Goal: Register for event/course

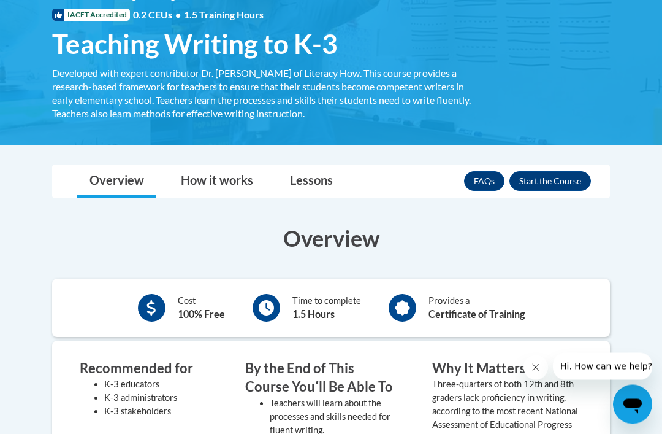
scroll to position [190, 0]
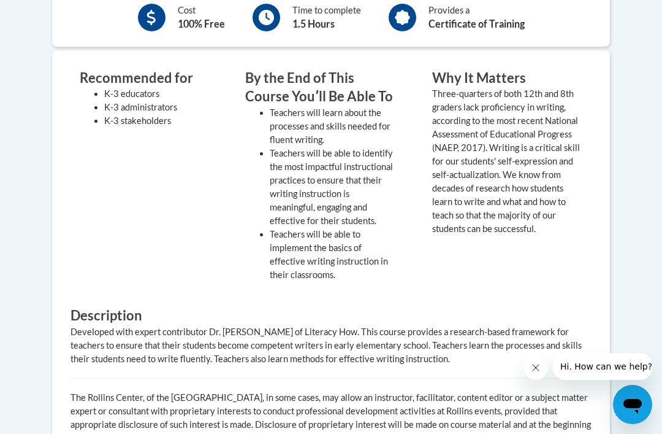
click at [567, 262] on div "Why It Matters Three-quarters of both 12th and 8th graders lack proficiency in …" at bounding box center [507, 179] width 169 height 220
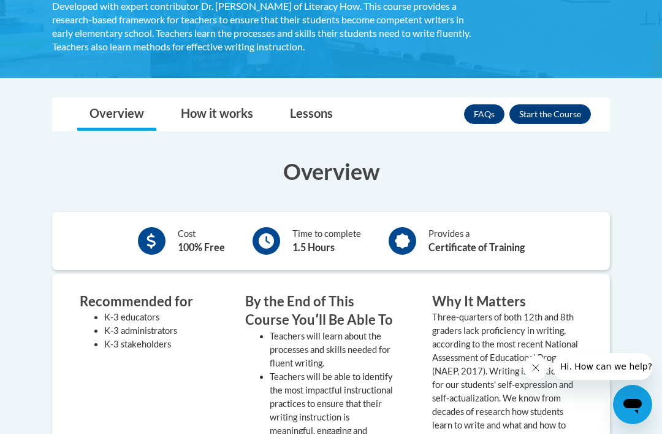
click at [559, 241] on div "Cost 100% Free Time to complete 1.5 Hours Provides a Certificate of Training" at bounding box center [331, 241] width 558 height 40
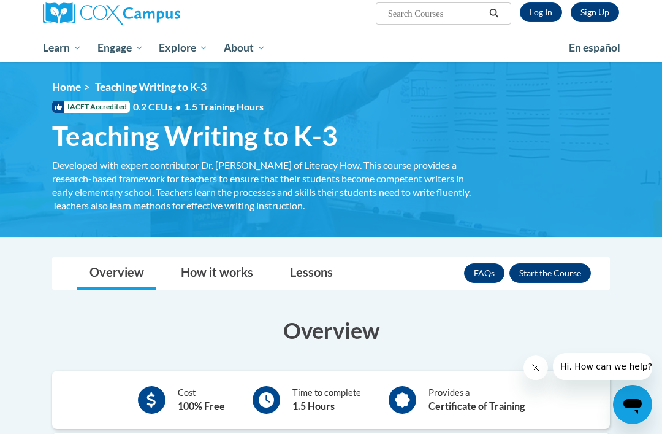
scroll to position [98, 0]
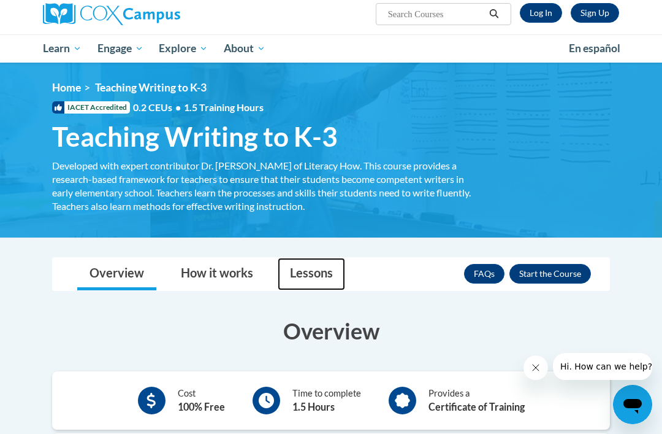
click at [296, 277] on link "Lessons" at bounding box center [311, 274] width 67 height 33
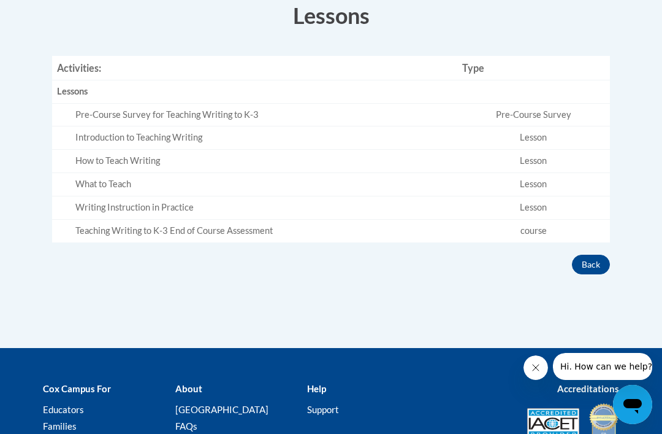
scroll to position [424, 0]
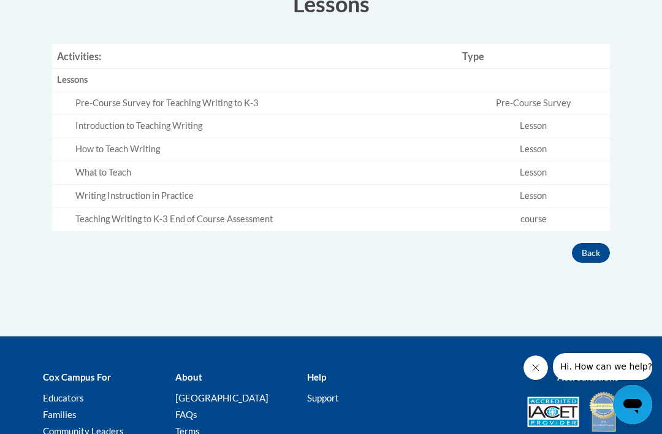
click at [96, 98] on div "Pre-Course Survey for Teaching Writing to K-3" at bounding box center [263, 103] width 377 height 13
click at [97, 99] on div "Pre-Course Survey for Teaching Writing to K-3" at bounding box center [263, 103] width 377 height 13
click at [67, 78] on div "Lessons" at bounding box center [255, 80] width 396 height 13
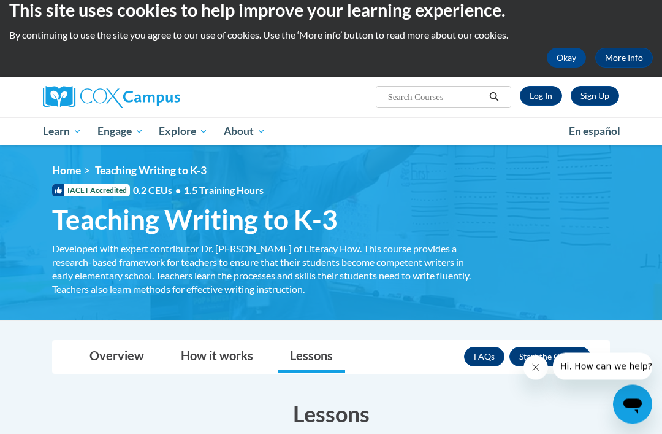
scroll to position [0, 0]
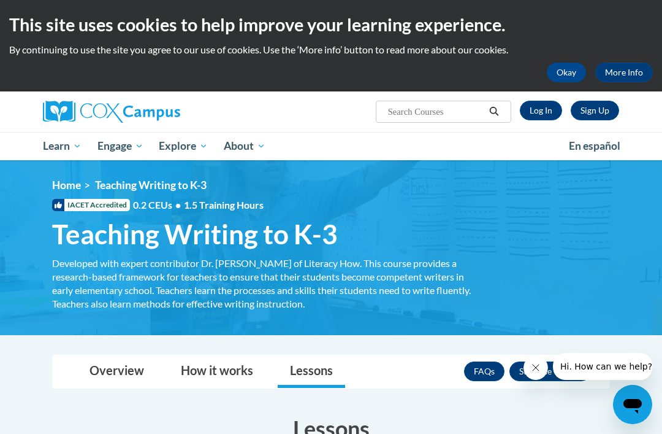
click at [596, 109] on link "Sign Up" at bounding box center [595, 111] width 48 height 20
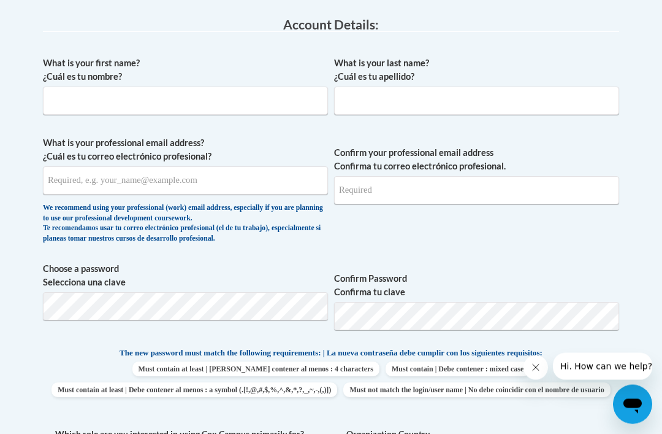
scroll to position [336, 0]
click at [310, 92] on input "What is your first name? ¿Cuál es tu nombre?" at bounding box center [185, 100] width 285 height 28
type input "Brooklynn"
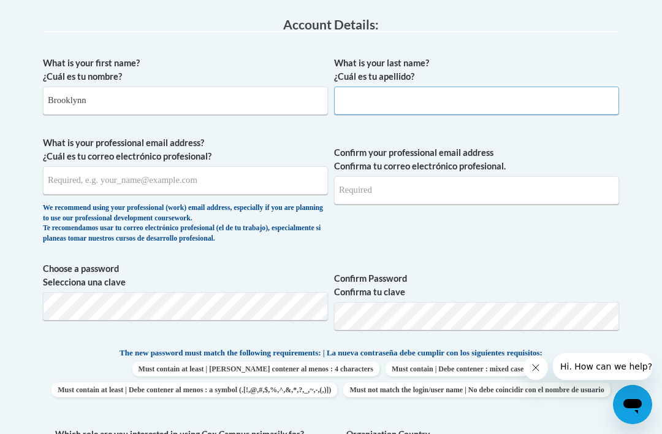
type input "Cupp"
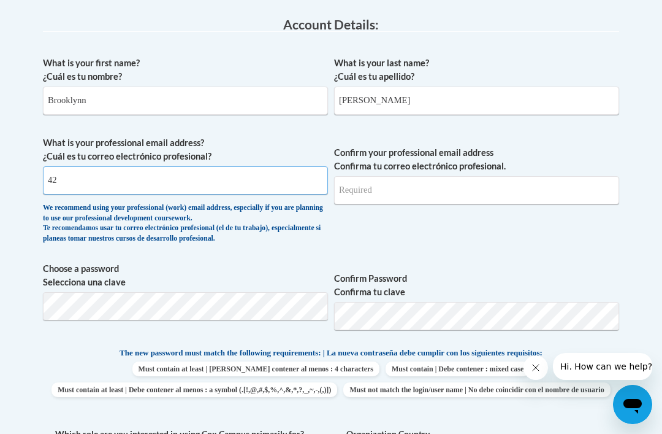
type input "4"
type input "blcupp42@tntech.edu"
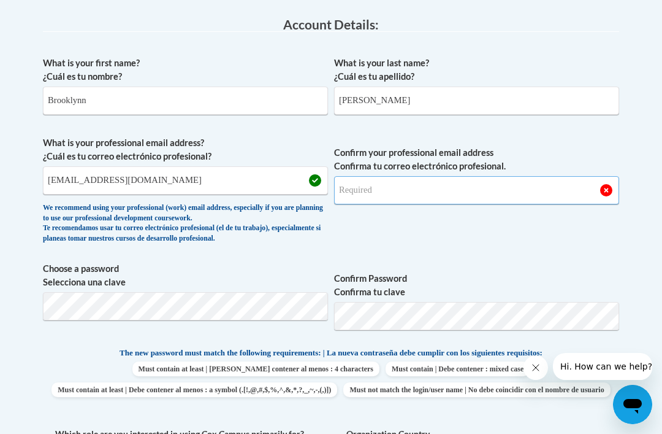
click at [542, 197] on input "Confirm your professional email address Confirma tu correo electrónico profesio…" at bounding box center [476, 190] width 285 height 28
type input "blcupp42@tntech.edu"
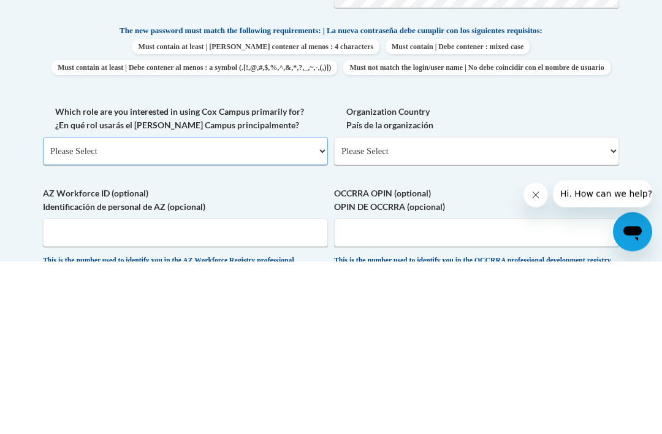
click at [295, 310] on select "Please Select College/University | Colegio/Universidad Community/Nonprofit Part…" at bounding box center [185, 324] width 285 height 28
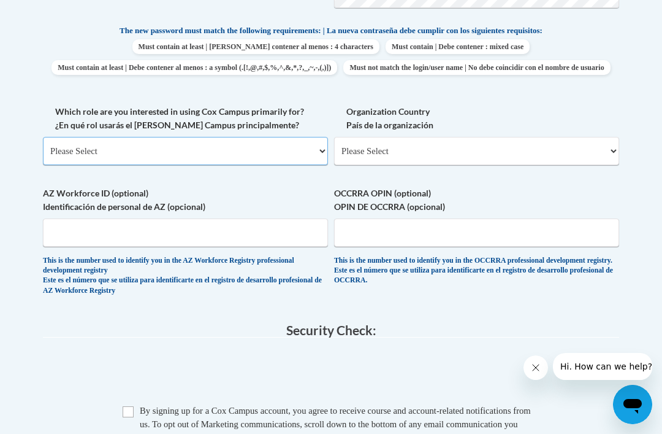
select select "5a18ea06-2b54-4451-96f2-d152daf9eac5"
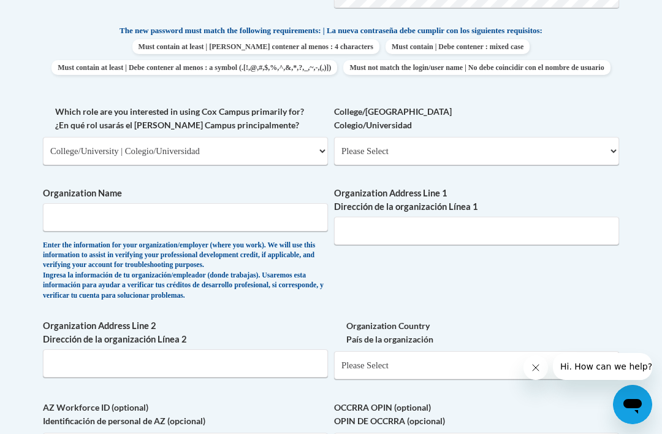
click at [563, 129] on label "College/University Colegio/Universidad" at bounding box center [476, 118] width 285 height 27
click at [563, 137] on select "Please Select College/University Staff | Empleado universitario College/Univers…" at bounding box center [476, 151] width 285 height 28
click at [607, 143] on select "Please Select College/University Staff | Empleado universitario College/Univers…" at bounding box center [476, 151] width 285 height 28
click at [608, 137] on select "Please Select College/University Staff | Empleado universitario College/Univers…" at bounding box center [476, 151] width 285 height 28
select select "99b32b07-cffc-426c-8bf6-0cd77760d84b"
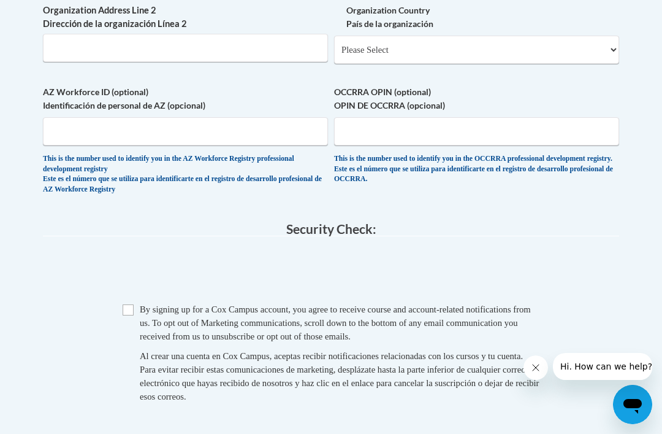
scroll to position [980, 0]
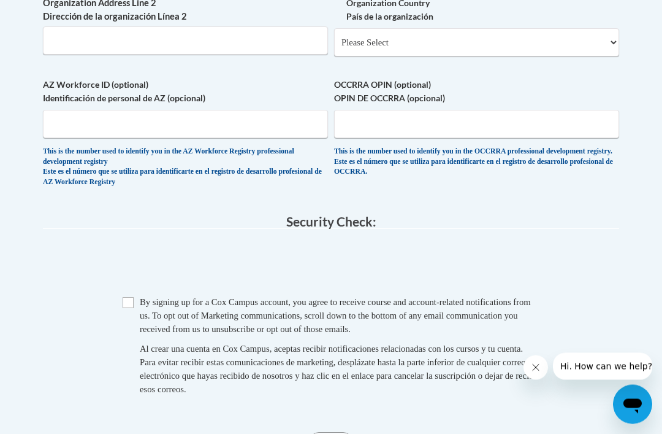
click at [128, 297] on input "Checkbox" at bounding box center [128, 302] width 11 height 11
checkbox input "true"
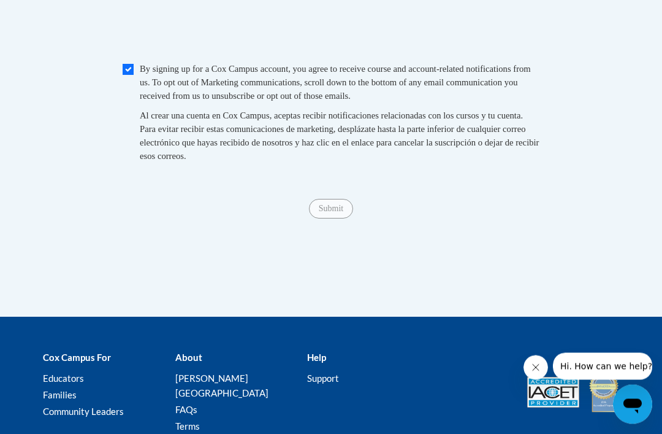
scroll to position [1246, 0]
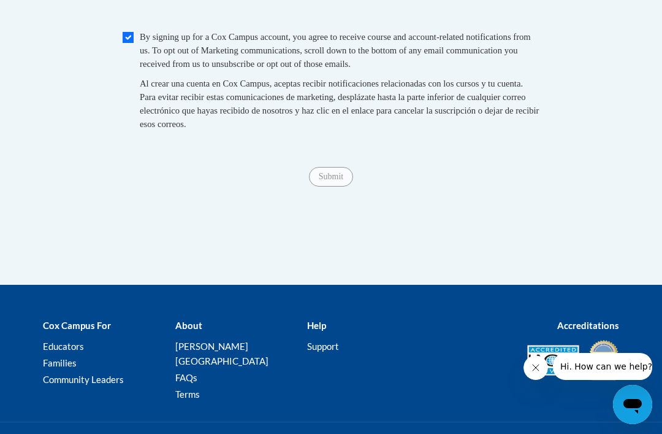
click at [339, 171] on span "Submit" at bounding box center [331, 176] width 44 height 10
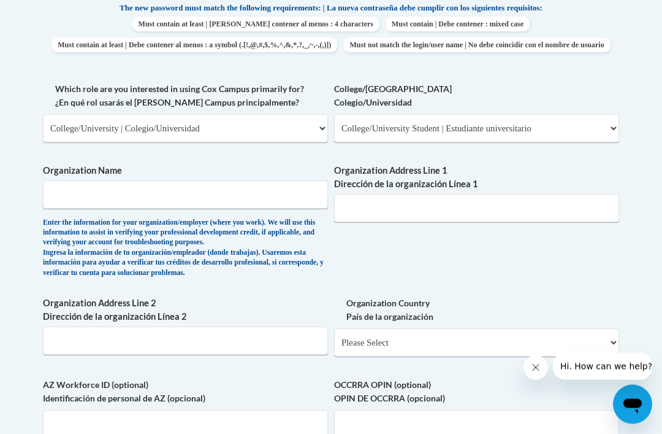
scroll to position [665, 0]
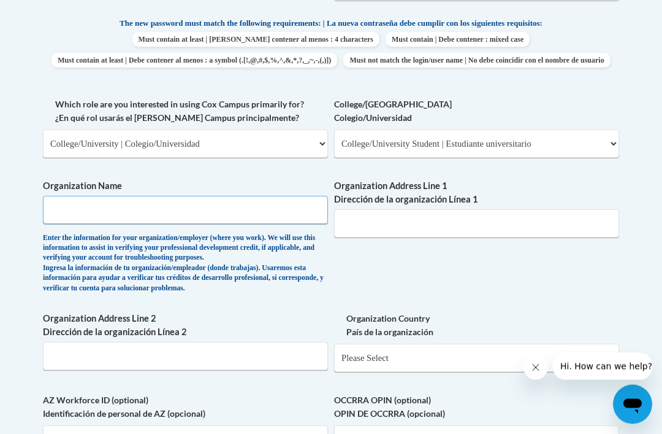
click at [285, 198] on input "Organization Name" at bounding box center [185, 210] width 285 height 28
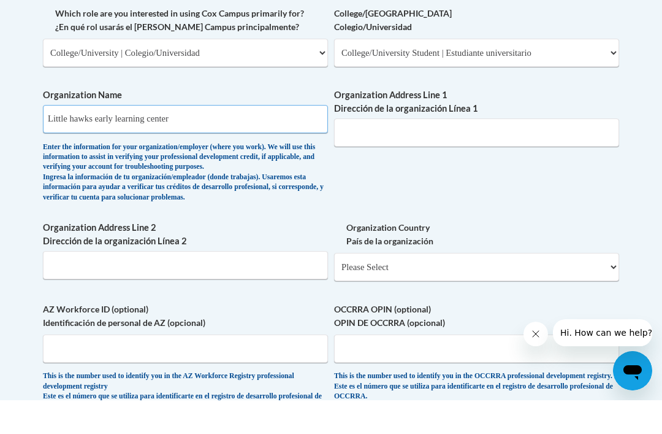
type input "Little hawks early learning center"
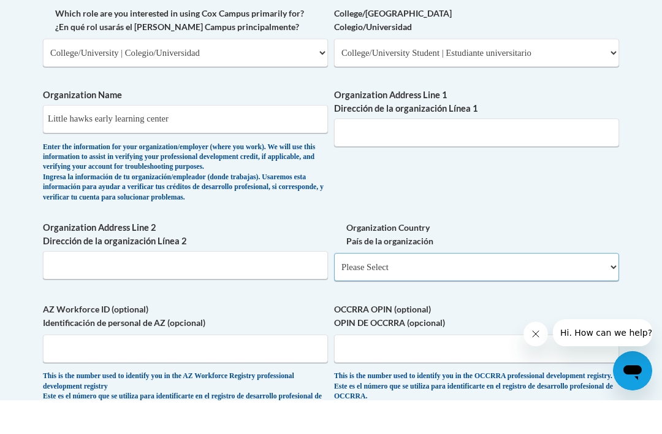
click at [556, 286] on select "Please Select United States | Estados Unidos Outside of the United States | Fue…" at bounding box center [476, 300] width 285 height 28
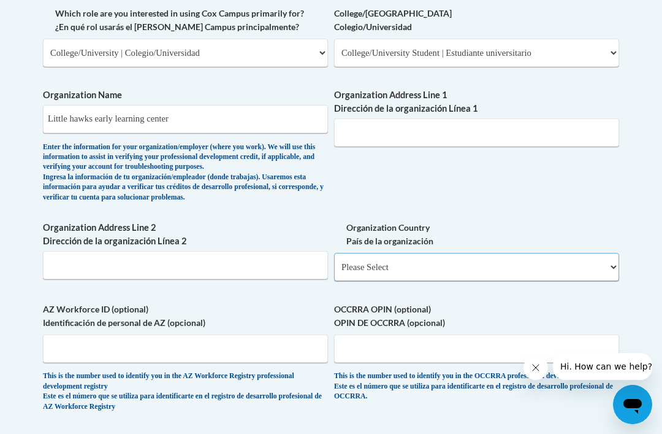
select select "ad49bcad-a171-4b2e-b99c-48b446064914"
select select
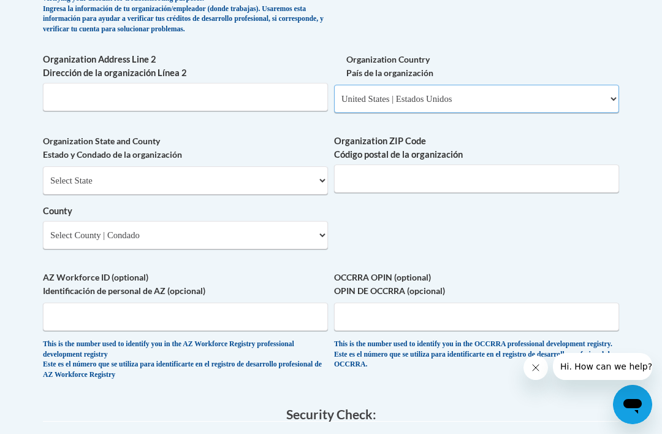
scroll to position [925, 0]
click at [589, 166] on input "Organization ZIP Code Código postal de la organización" at bounding box center [476, 178] width 285 height 28
type input "37931"
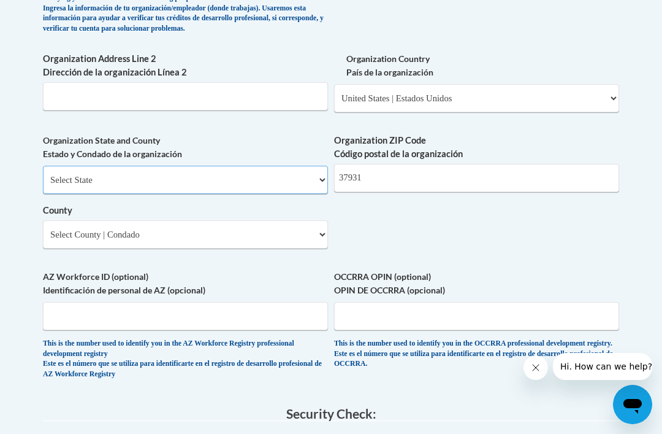
click at [244, 166] on select "Select State Alabama Alaska Arizona Arkansas California Colorado Connecticut De…" at bounding box center [185, 180] width 285 height 28
click at [164, 166] on select "Select State Alabama Alaska Arizona Arkansas California Colorado Connecticut De…" at bounding box center [185, 180] width 285 height 28
select select "Tennessee"
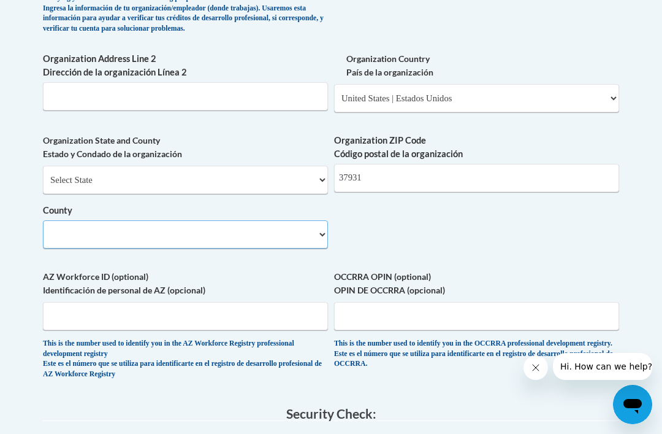
click at [243, 220] on select "County" at bounding box center [185, 234] width 285 height 28
select select "Knox"
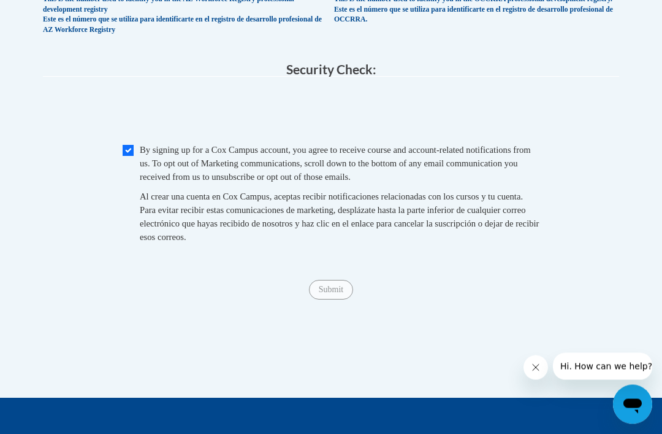
scroll to position [1273, 0]
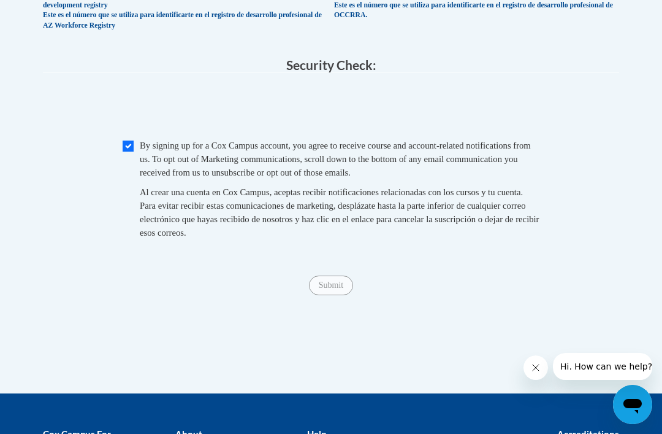
click at [339, 279] on span "Submit" at bounding box center [331, 284] width 44 height 10
click at [334, 279] on span "Submit" at bounding box center [331, 284] width 44 height 10
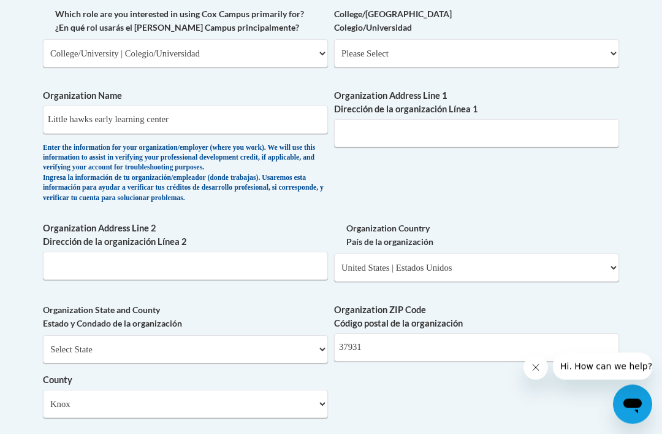
scroll to position [752, 0]
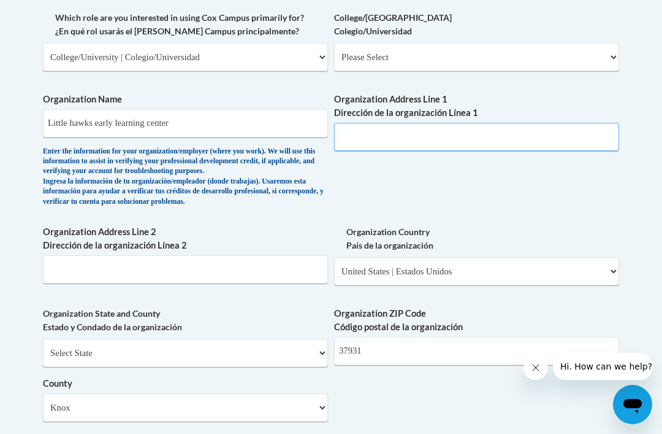
click at [583, 123] on input "Organization Address Line 1 Dirección de la organización Línea 1" at bounding box center [476, 137] width 285 height 28
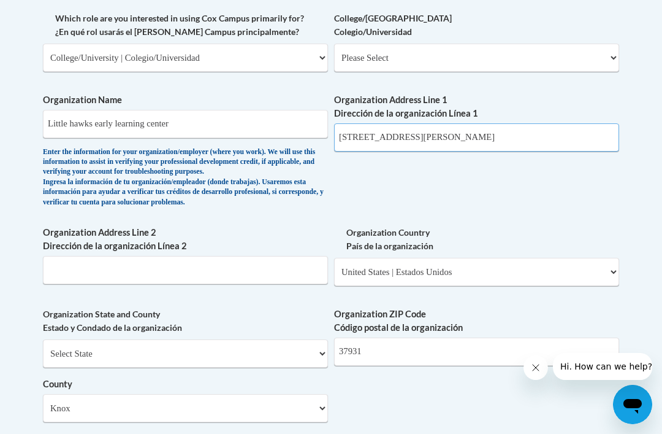
type input "11333 Hardin valley rd"
click at [543, 337] on input "37931" at bounding box center [476, 351] width 285 height 28
click at [562, 339] on input "37931" at bounding box center [476, 351] width 285 height 28
type input "37932"
click at [651, 271] on body "This site uses cookies to help improve your learning experience. By continuing …" at bounding box center [331, 190] width 662 height 1883
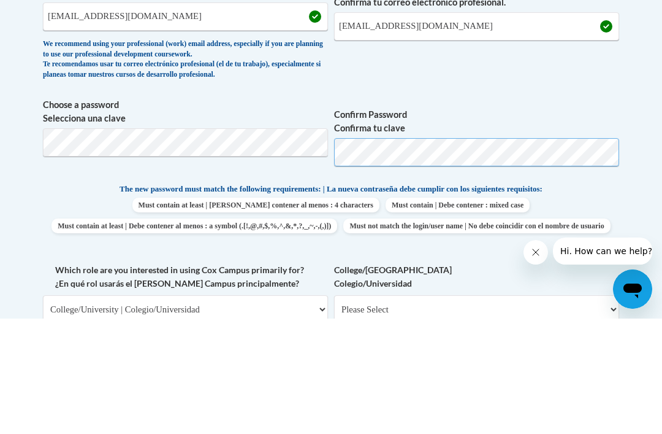
scroll to position [500, 0]
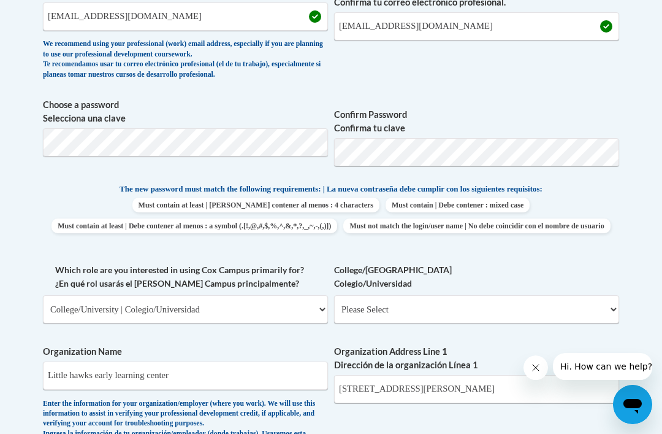
click at [639, 173] on body "This site uses cookies to help improve your learning experience. By continuing …" at bounding box center [331, 441] width 662 height 1883
click at [645, 194] on body "This site uses cookies to help improve your learning experience. By continuing …" at bounding box center [331, 441] width 662 height 1883
click at [623, 221] on div "Member Registration - All Fields Required Already have an account? Log in Prefe…" at bounding box center [331, 429] width 595 height 1328
click at [638, 283] on body "This site uses cookies to help improve your learning experience. By continuing …" at bounding box center [331, 441] width 662 height 1883
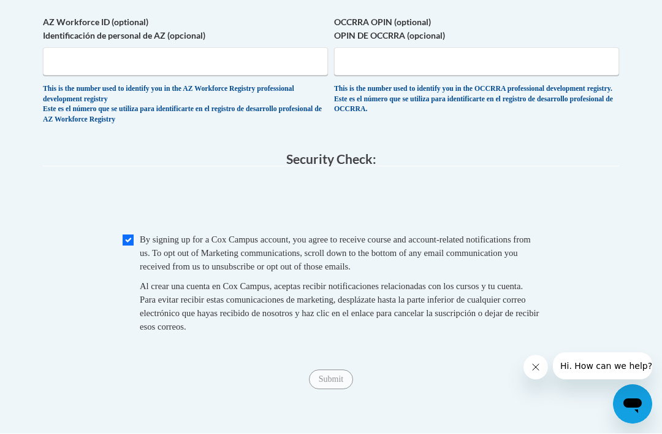
scroll to position [1179, 0]
click at [343, 369] on div "Submit Submit" at bounding box center [331, 379] width 577 height 20
click at [137, 200] on fieldset "Security Check: Enter the security code + = TextBox Checkbox" at bounding box center [331, 256] width 577 height 209
click at [132, 234] on input "Checkbox" at bounding box center [128, 239] width 11 height 11
click at [131, 234] on input "Checkbox" at bounding box center [128, 239] width 11 height 11
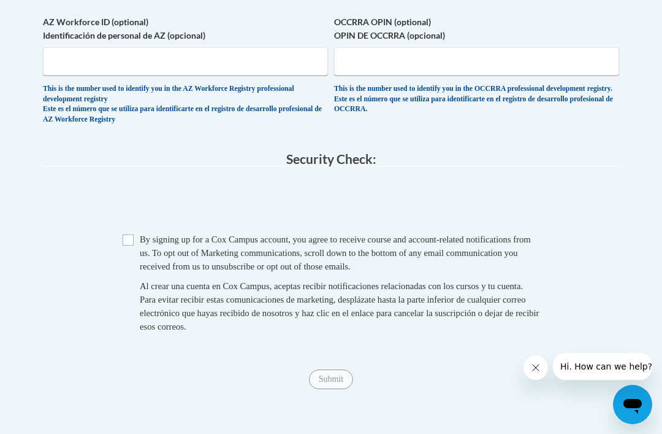
checkbox input "true"
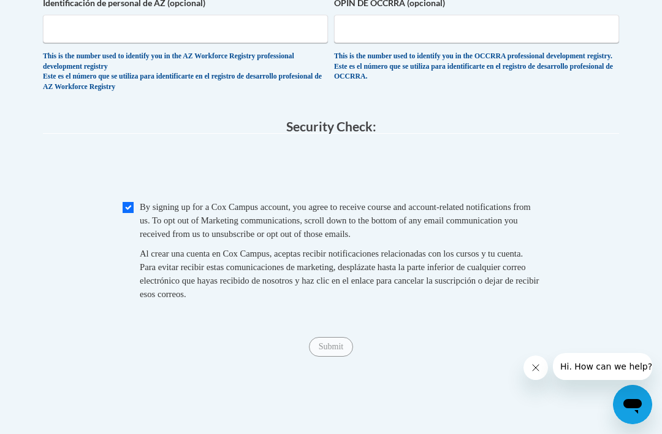
scroll to position [1321, 0]
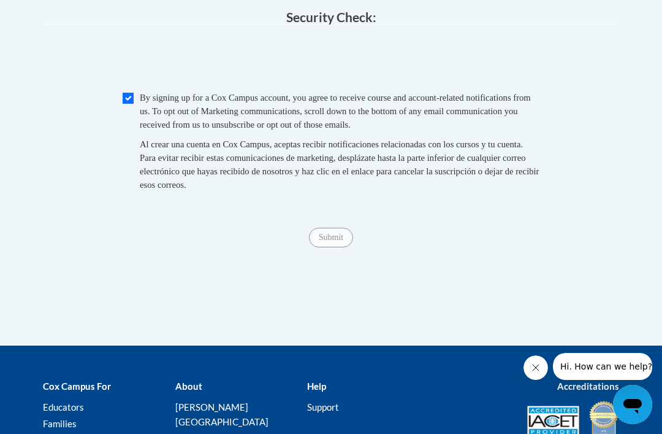
click at [345, 231] on span "Submit" at bounding box center [331, 236] width 44 height 10
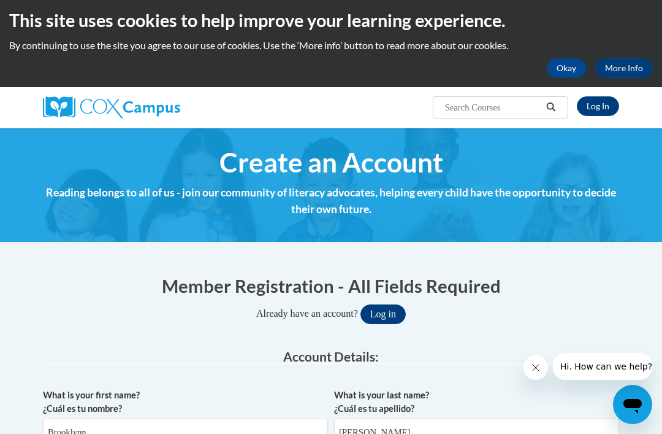
scroll to position [0, 0]
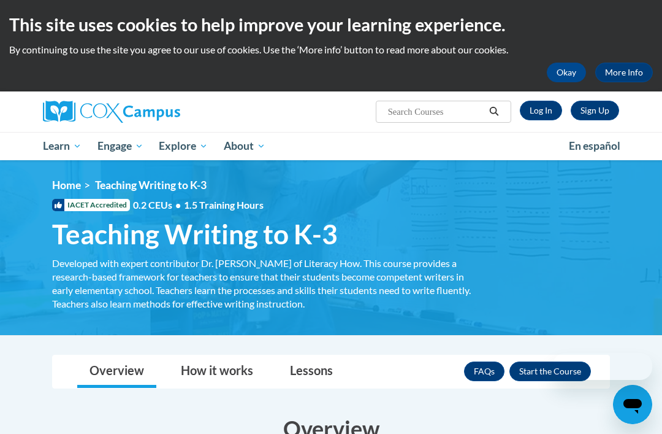
scroll to position [43, 0]
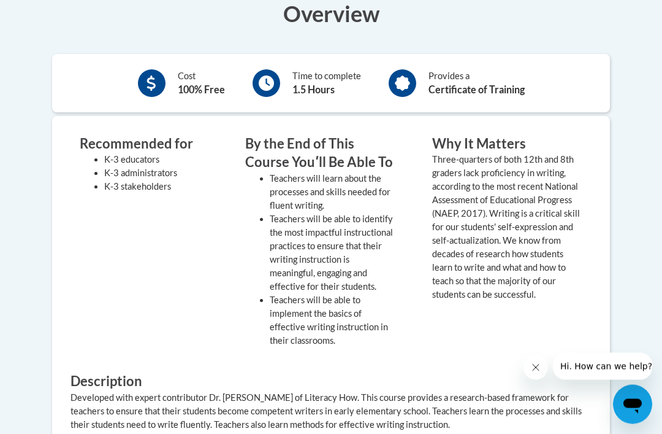
click at [585, 270] on div "Why It Matters Three-quarters of both 12th and 8th graders lack proficiency in …" at bounding box center [507, 245] width 169 height 220
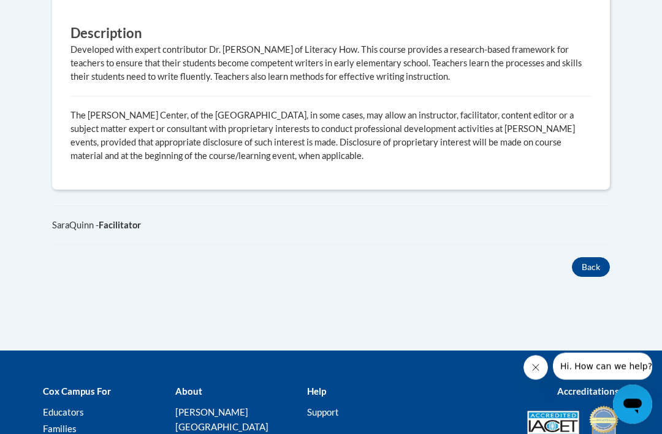
scroll to position [762, 0]
click at [602, 264] on button "Back" at bounding box center [591, 267] width 38 height 20
click at [596, 266] on button "Back" at bounding box center [591, 267] width 38 height 20
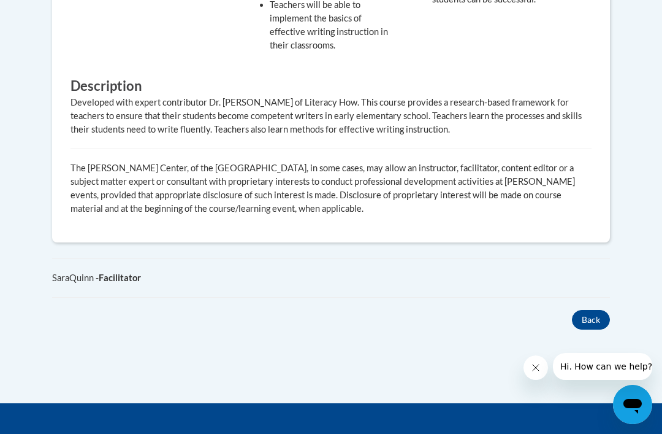
scroll to position [709, 0]
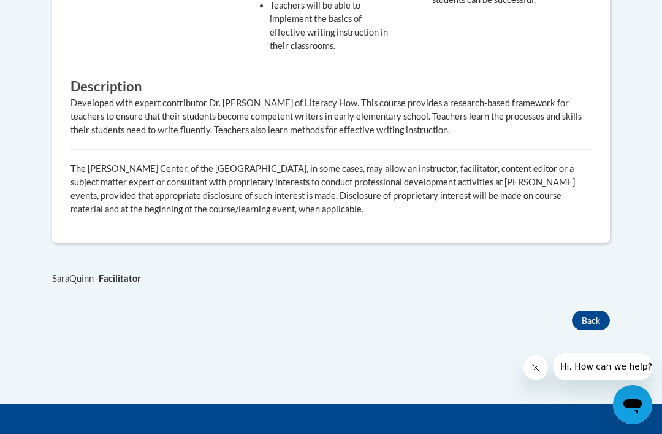
click at [592, 317] on button "Back" at bounding box center [591, 320] width 38 height 20
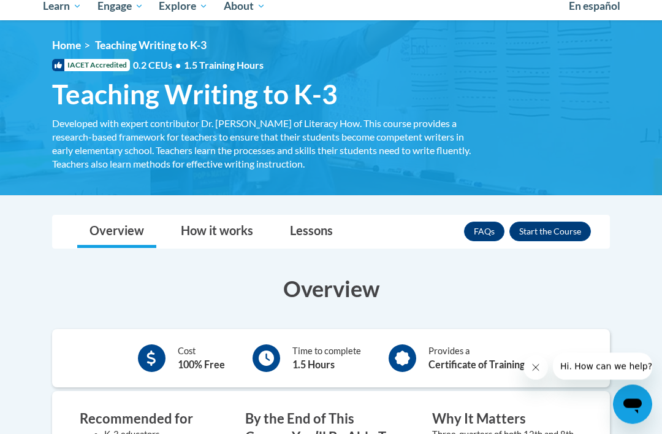
scroll to position [140, 0]
click at [220, 67] on span "1.5 Training Hours" at bounding box center [224, 65] width 80 height 12
click at [194, 67] on span "1.5 Training Hours" at bounding box center [224, 65] width 80 height 12
click at [153, 64] on span "0.2 CEUs • 1.5 Training Hours" at bounding box center [198, 64] width 131 height 13
click at [129, 62] on div "IACET Accredited 0.2 CEUs • 1.5 Training Hours" at bounding box center [264, 64] width 442 height 13
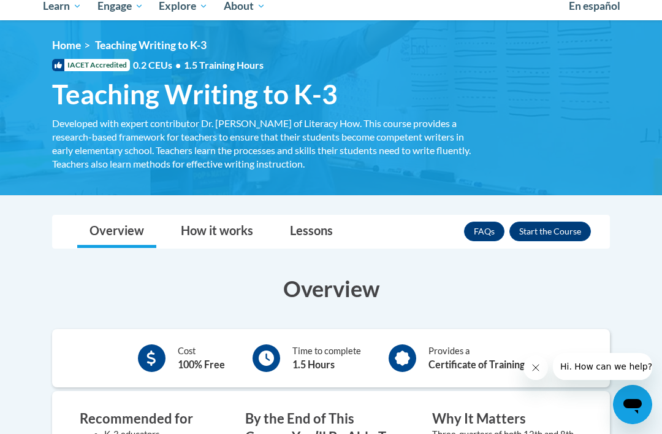
click at [102, 61] on span "IACET Accredited" at bounding box center [91, 65] width 78 height 12
click at [108, 105] on span "Teaching Writing to K-3" at bounding box center [195, 94] width 286 height 33
click at [190, 96] on span "Teaching Writing to K-3" at bounding box center [195, 94] width 286 height 33
click at [302, 99] on span "Teaching Writing to K-3" at bounding box center [195, 94] width 286 height 33
click at [346, 100] on h1 "Teaching Writing to K-3 Developed with expert contributor Dr. [PERSON_NAME] of …" at bounding box center [264, 94] width 442 height 33
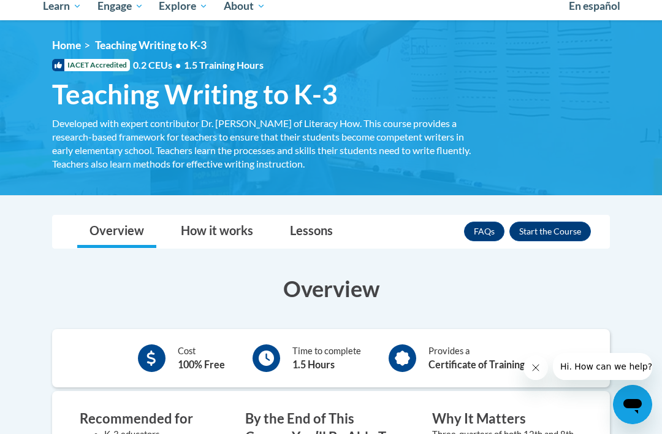
click at [381, 146] on div "Developed with expert contributor Dr. [PERSON_NAME] of Literacy How. This cours…" at bounding box center [263, 144] width 423 height 54
click at [240, 229] on link "How it works" at bounding box center [217, 231] width 97 height 33
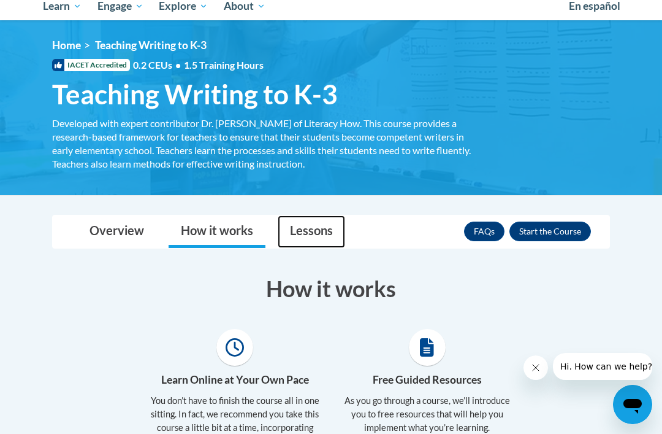
click at [315, 237] on link "Lessons" at bounding box center [311, 231] width 67 height 33
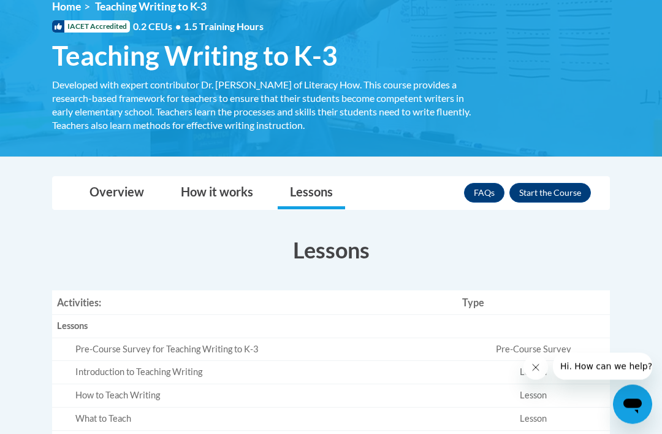
click at [568, 187] on button "Enroll" at bounding box center [551, 193] width 82 height 20
